Goal: Task Accomplishment & Management: Use online tool/utility

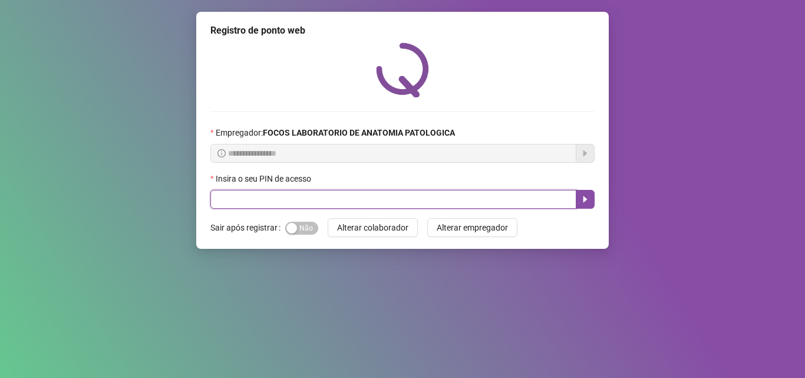
click at [246, 202] on input "text" at bounding box center [393, 199] width 366 height 19
type input "*****"
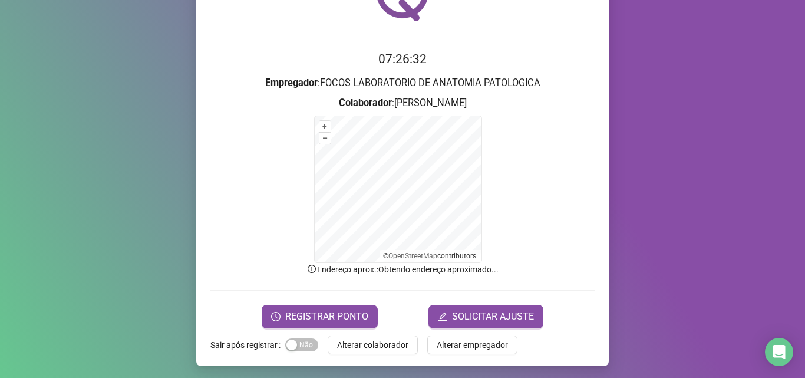
scroll to position [79, 0]
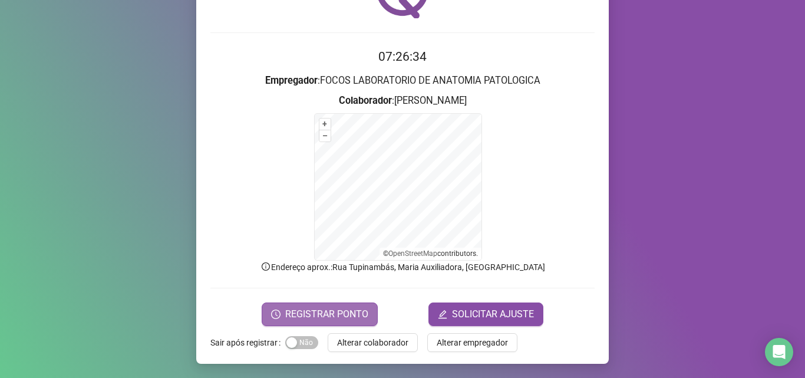
click at [330, 311] on span "REGISTRAR PONTO" at bounding box center [326, 314] width 83 height 14
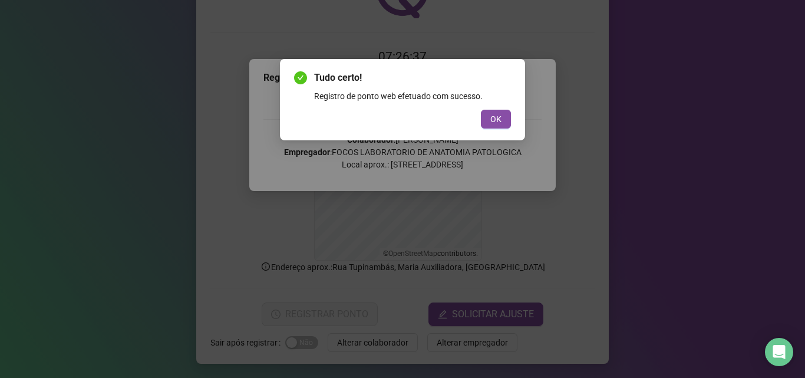
click at [491, 115] on span "OK" at bounding box center [495, 119] width 11 height 13
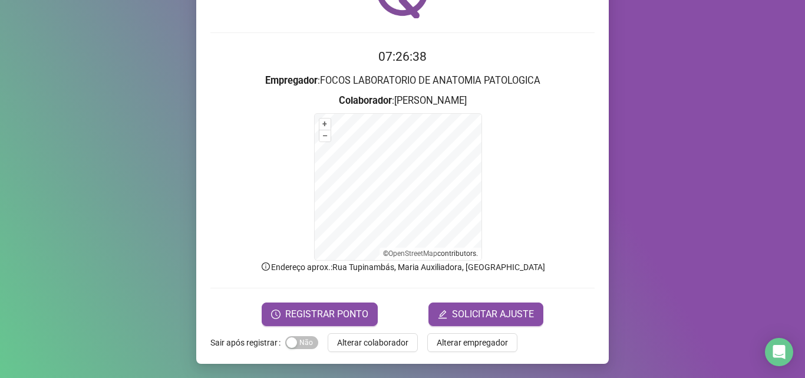
click at [374, 346] on span "Alterar colaborador" at bounding box center [372, 342] width 71 height 13
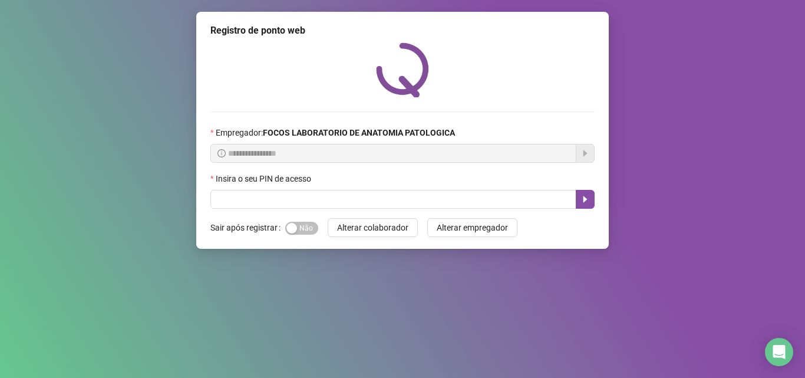
scroll to position [0, 0]
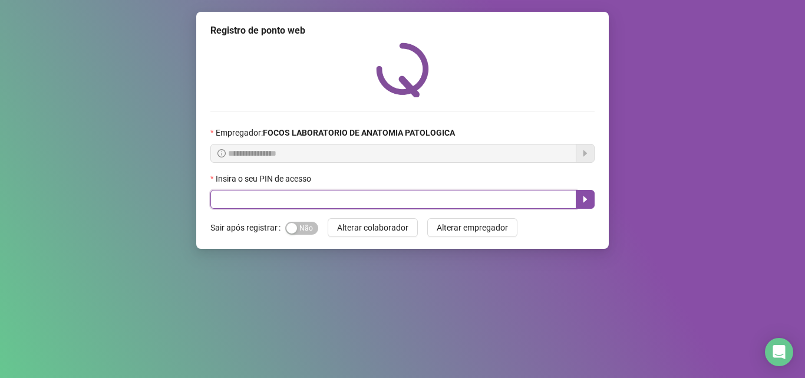
click at [450, 196] on input "text" at bounding box center [393, 199] width 366 height 19
type input "*****"
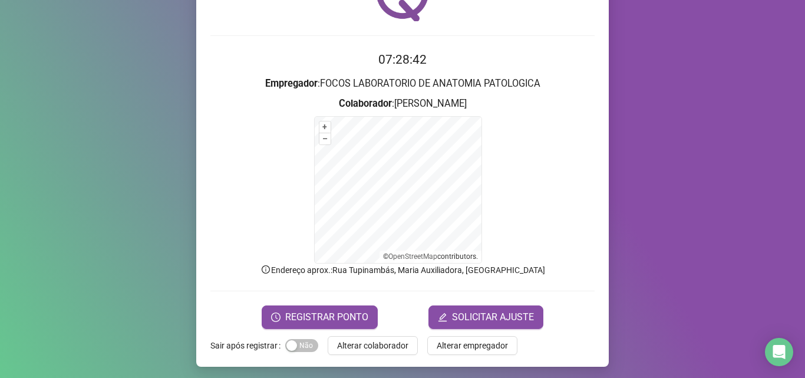
scroll to position [79, 0]
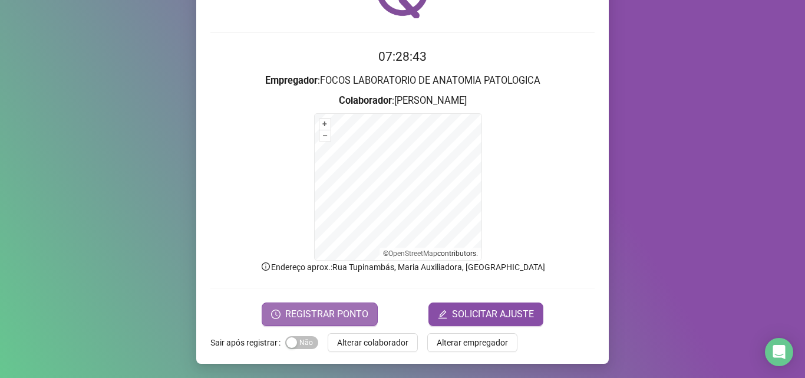
click at [363, 308] on span "REGISTRAR PONTO" at bounding box center [326, 314] width 83 height 14
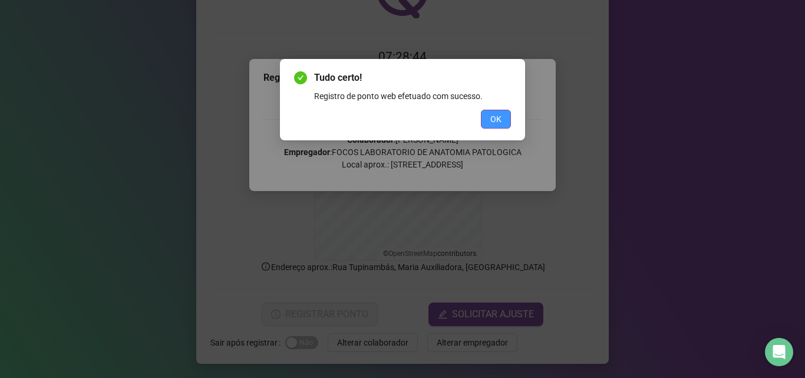
click at [493, 121] on span "OK" at bounding box center [495, 119] width 11 height 13
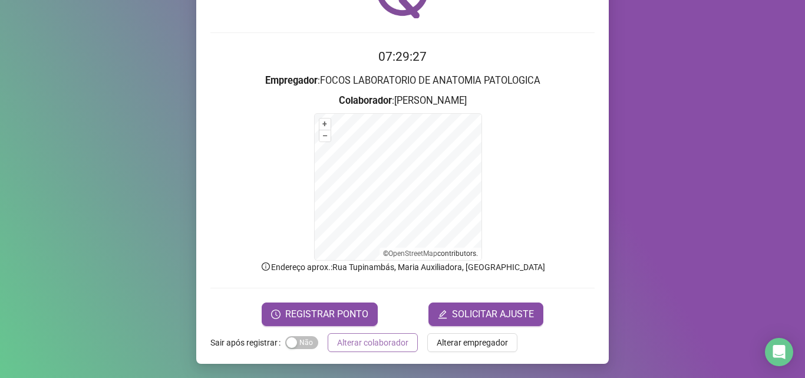
click at [381, 342] on span "Alterar colaborador" at bounding box center [372, 342] width 71 height 13
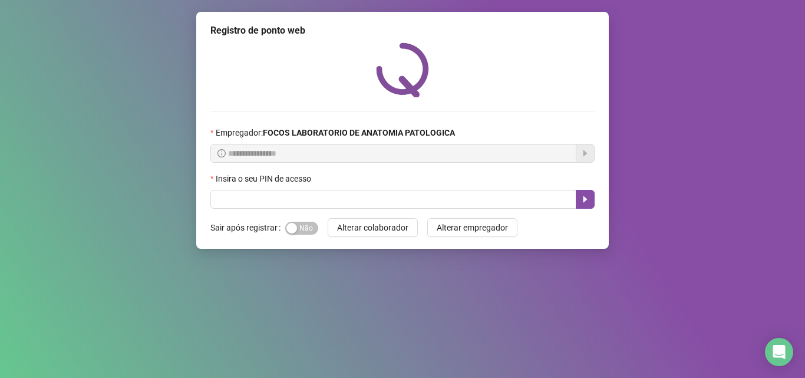
scroll to position [0, 0]
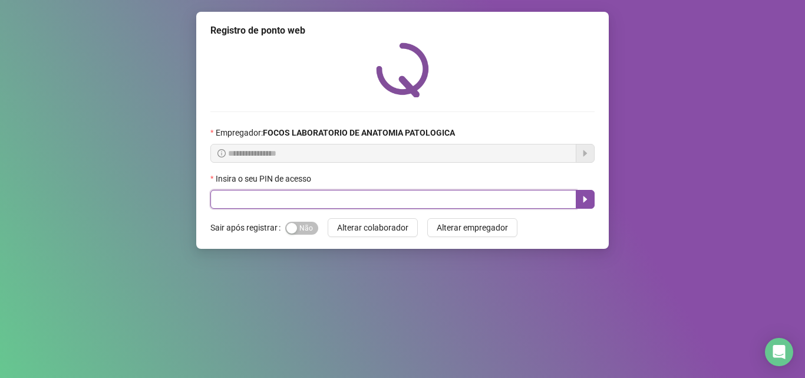
click at [341, 205] on input "text" at bounding box center [393, 199] width 366 height 19
type input "*****"
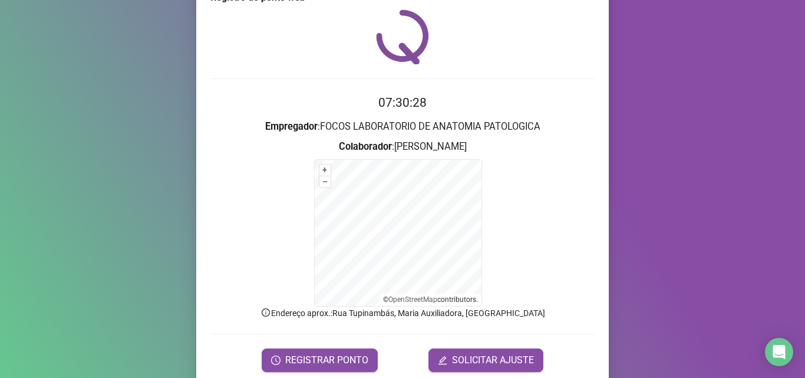
scroll to position [79, 0]
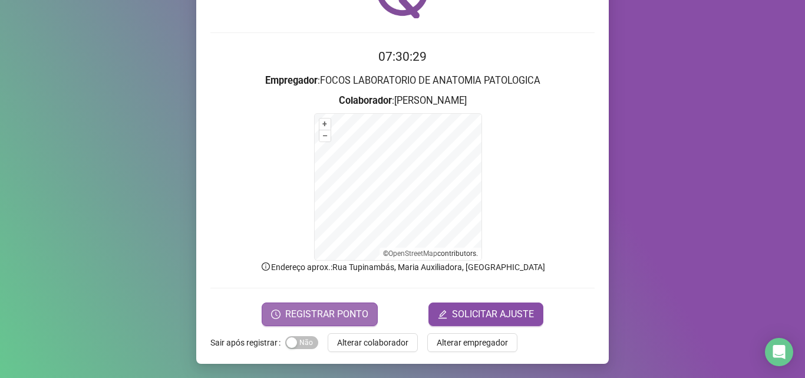
click at [352, 305] on button "REGISTRAR PONTO" at bounding box center [320, 314] width 116 height 24
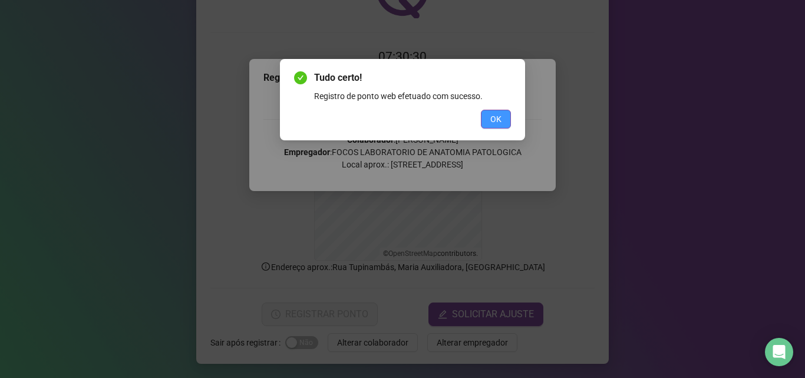
click at [493, 119] on span "OK" at bounding box center [495, 119] width 11 height 13
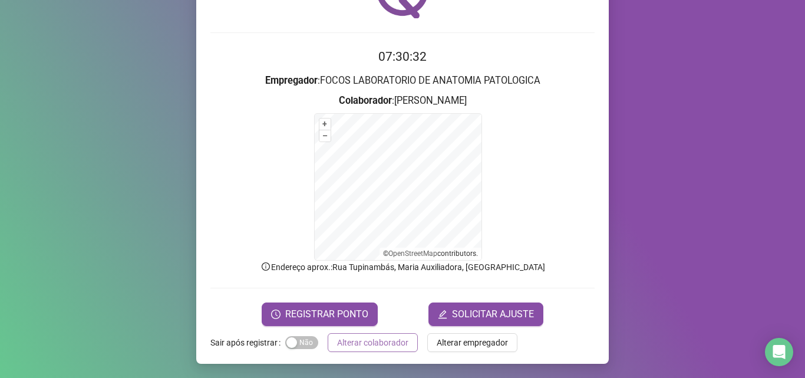
click at [373, 339] on span "Alterar colaborador" at bounding box center [372, 342] width 71 height 13
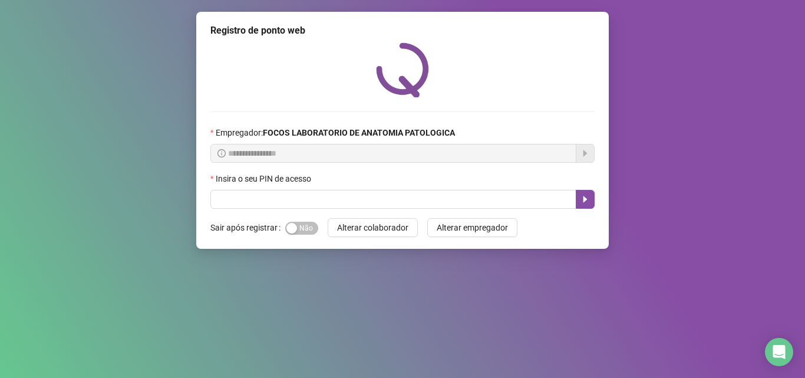
scroll to position [0, 0]
click at [402, 340] on div "**********" at bounding box center [402, 189] width 805 height 378
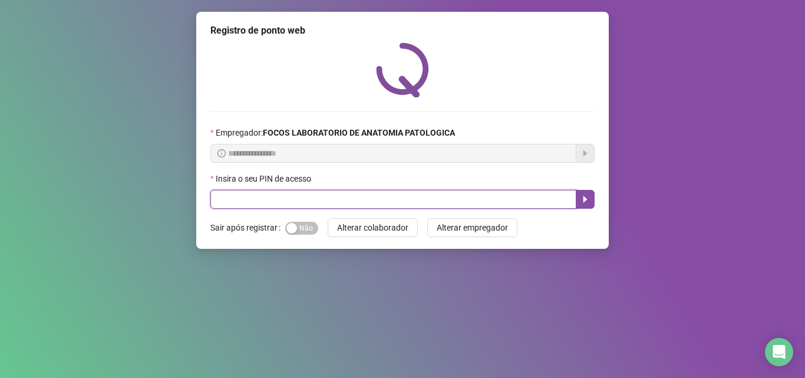
click at [425, 202] on input "text" at bounding box center [393, 199] width 366 height 19
type input "*****"
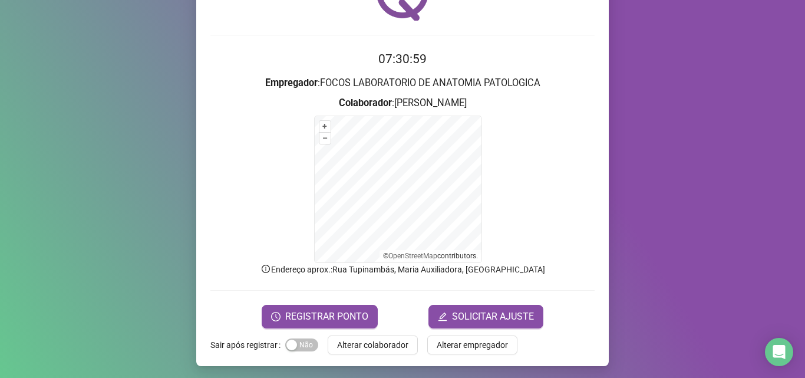
scroll to position [79, 0]
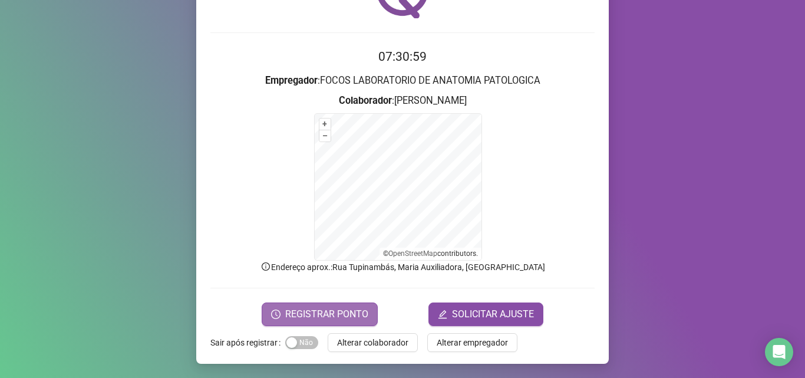
click at [339, 317] on span "REGISTRAR PONTO" at bounding box center [326, 314] width 83 height 14
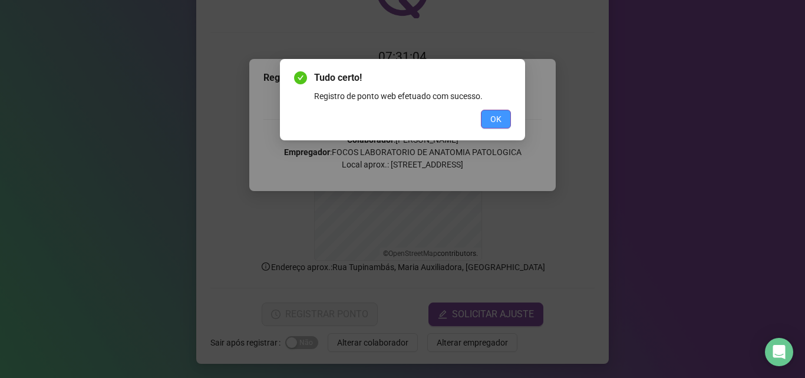
click at [494, 117] on span "OK" at bounding box center [495, 119] width 11 height 13
